Goal: Navigation & Orientation: Understand site structure

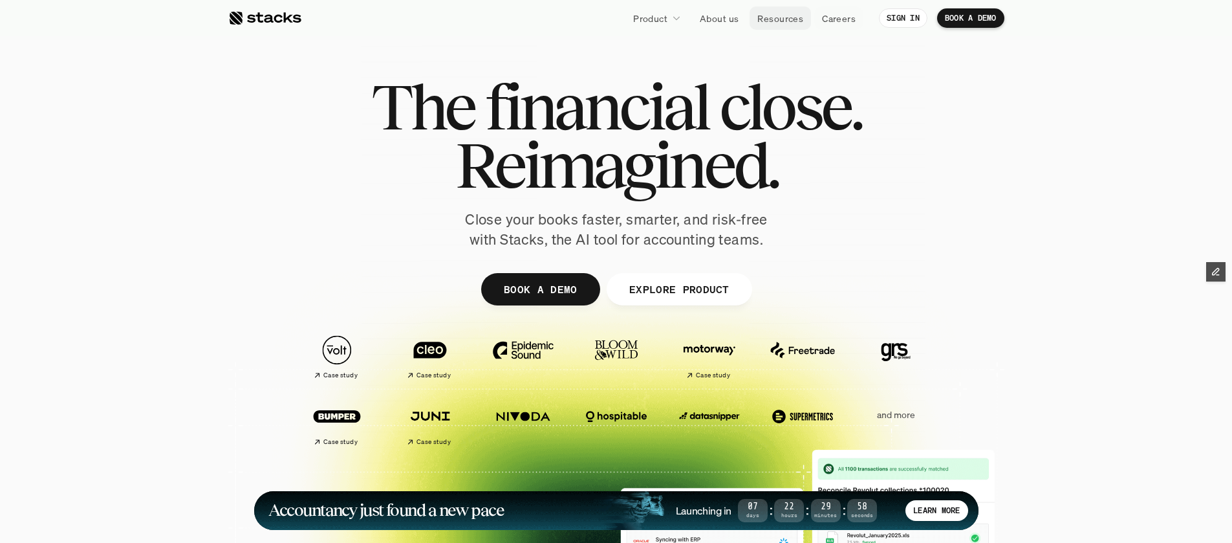
click at [775, 19] on p "Resources" at bounding box center [780, 19] width 46 height 14
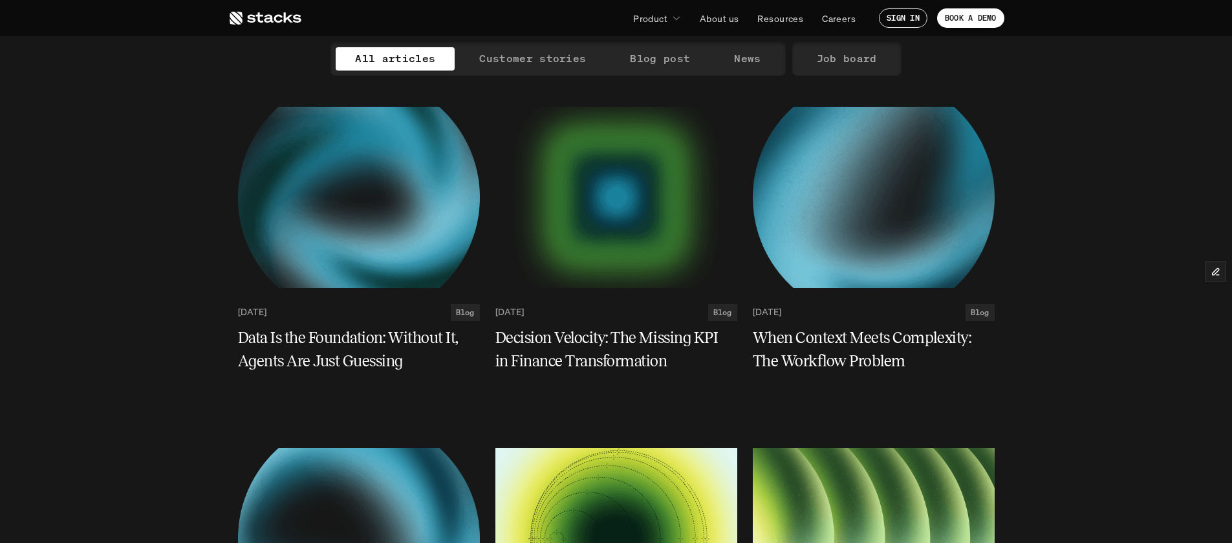
scroll to position [133, 0]
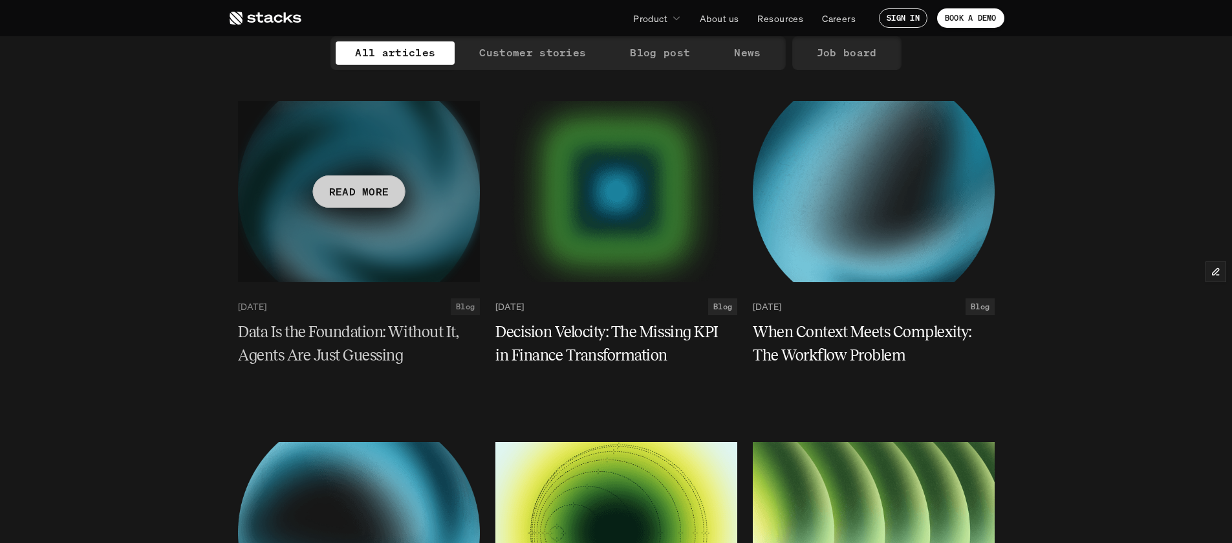
click at [282, 348] on h5 "Data Is the Foundation: Without It, Agents Are Just Guessing" at bounding box center [351, 343] width 226 height 47
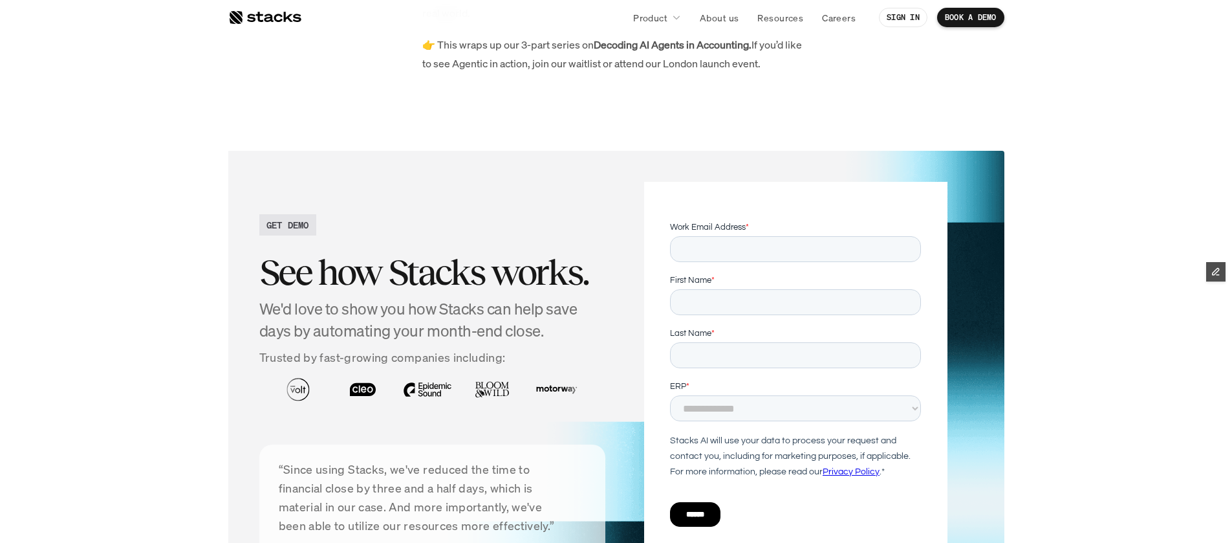
scroll to position [1945, 0]
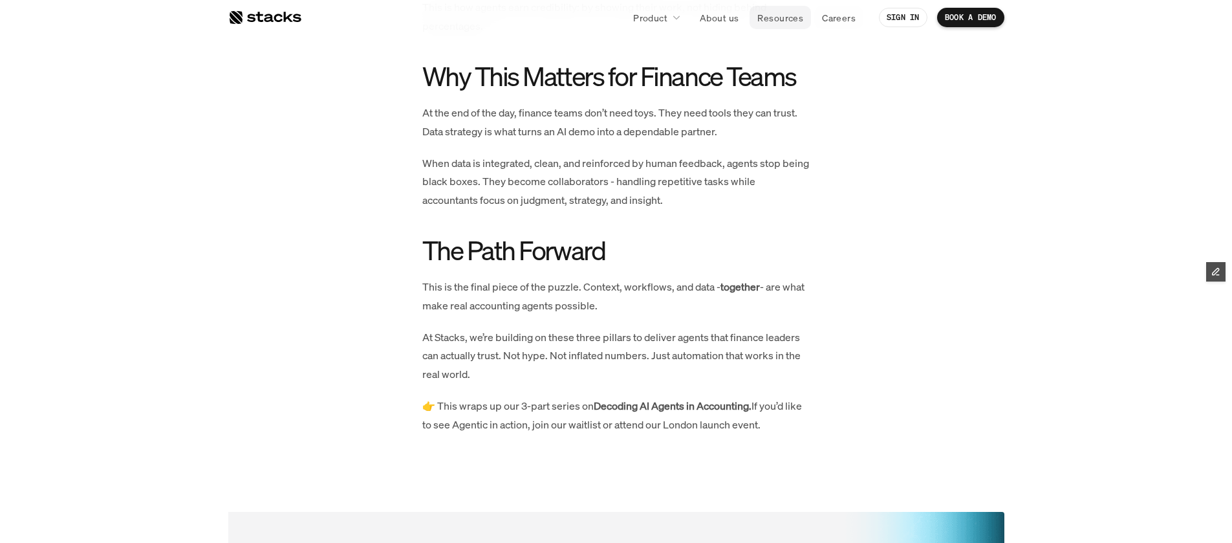
click at [780, 17] on p "Resources" at bounding box center [780, 18] width 46 height 14
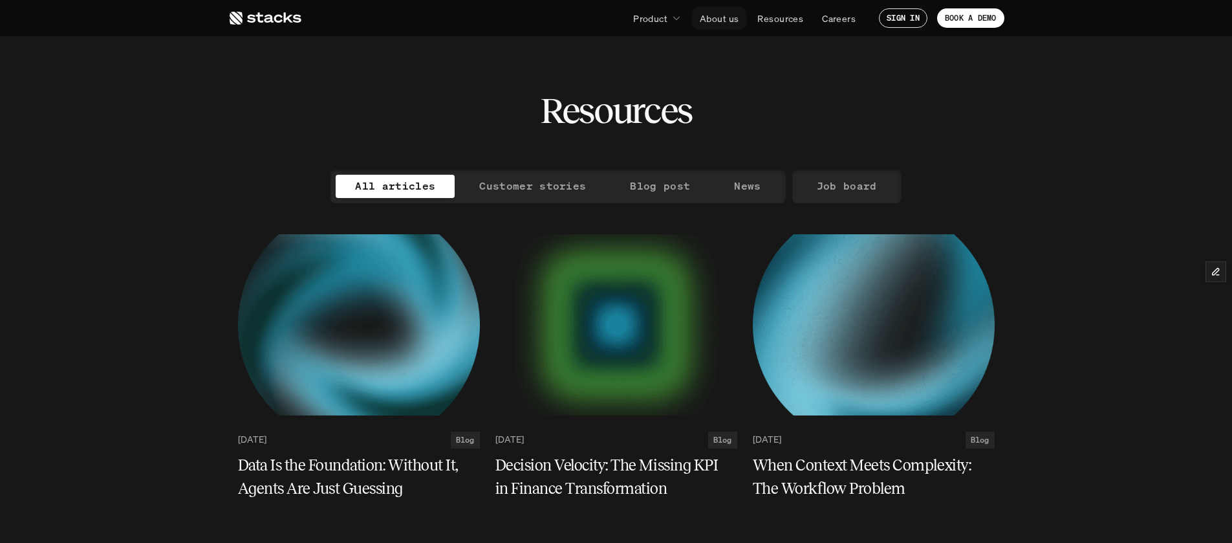
click at [723, 19] on p "About us" at bounding box center [719, 19] width 39 height 14
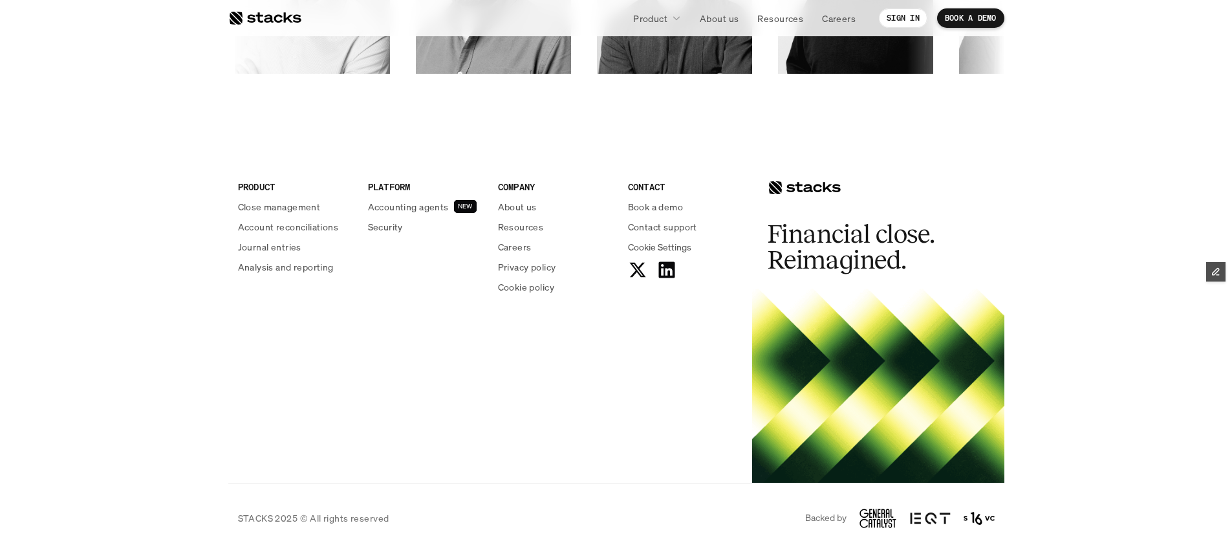
scroll to position [2277, 0]
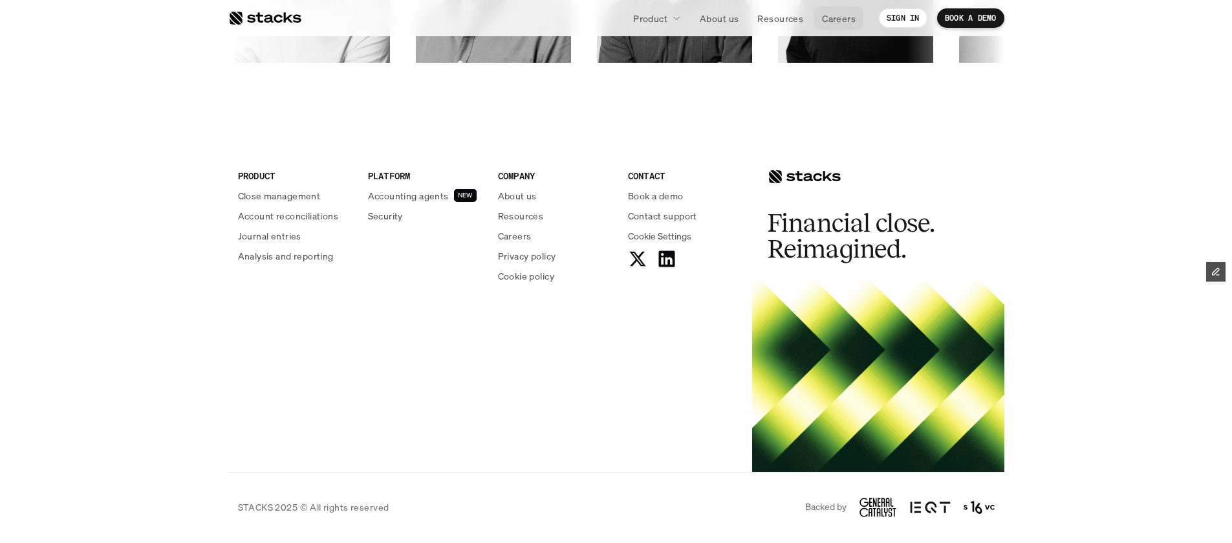
click at [838, 19] on p "Careers" at bounding box center [839, 19] width 34 height 14
click at [721, 20] on p "About us" at bounding box center [719, 19] width 39 height 14
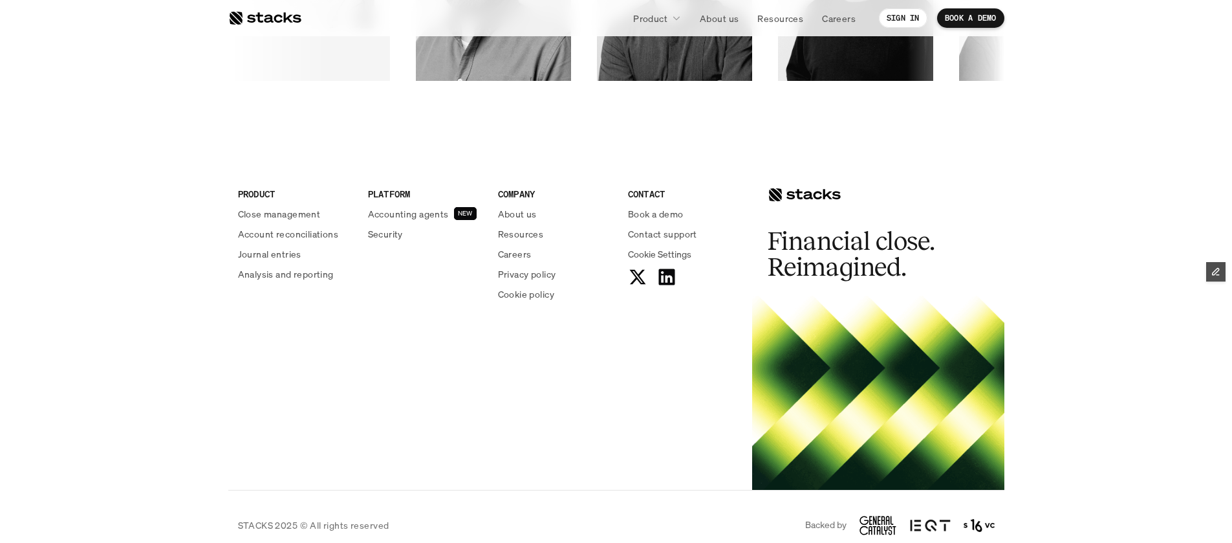
scroll to position [2265, 0]
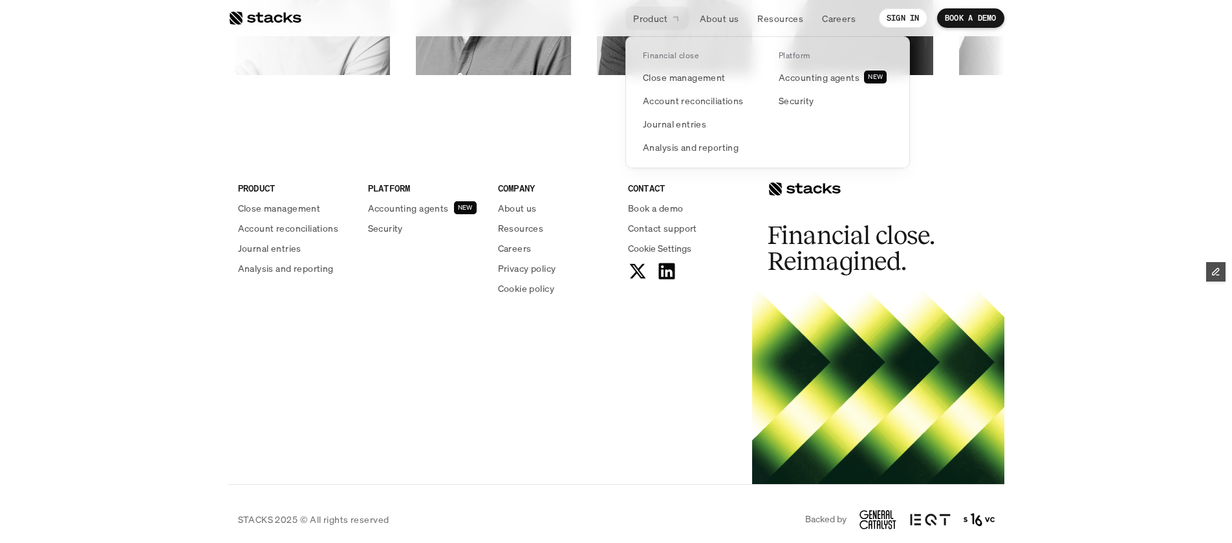
click at [654, 24] on div at bounding box center [767, 87] width 285 height 162
click at [709, 78] on p "Close management" at bounding box center [684, 77] width 83 height 14
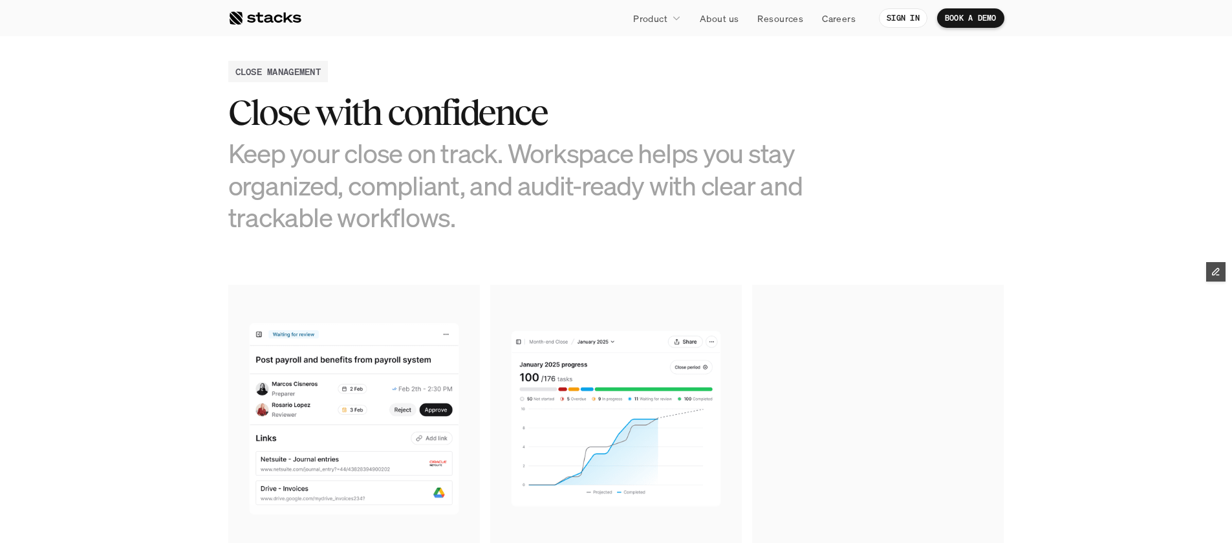
scroll to position [195, 0]
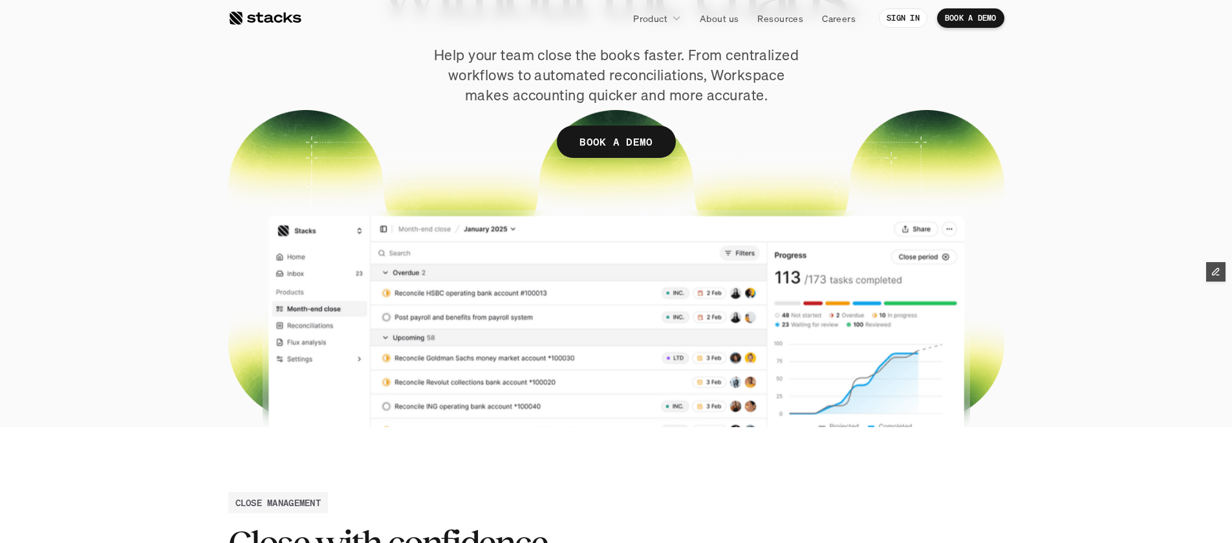
click at [259, 21] on div at bounding box center [264, 18] width 73 height 16
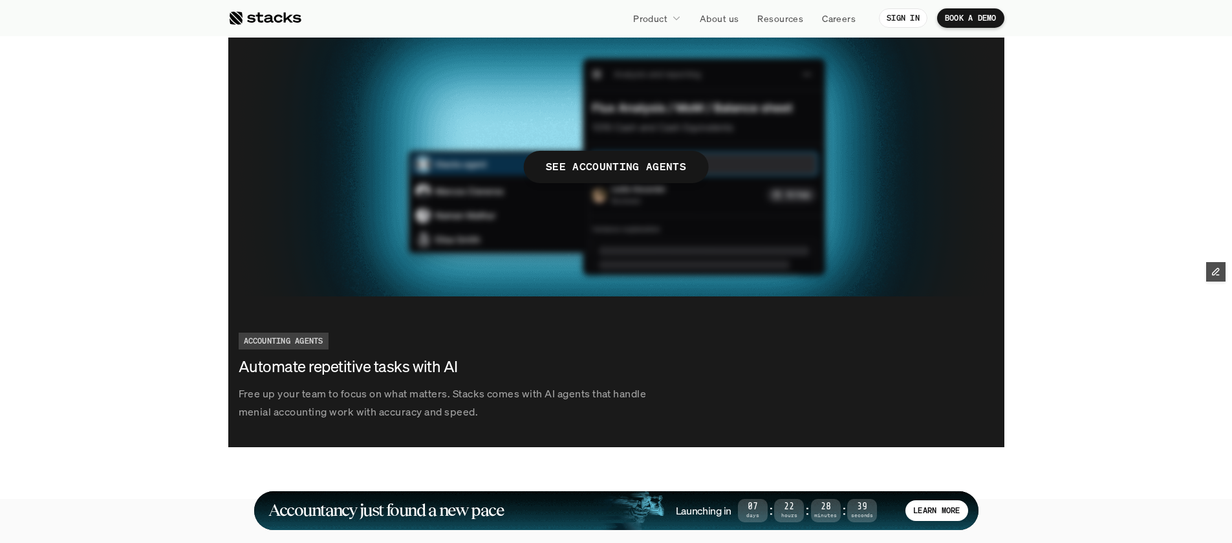
scroll to position [2272, 0]
